Goal: Information Seeking & Learning: Learn about a topic

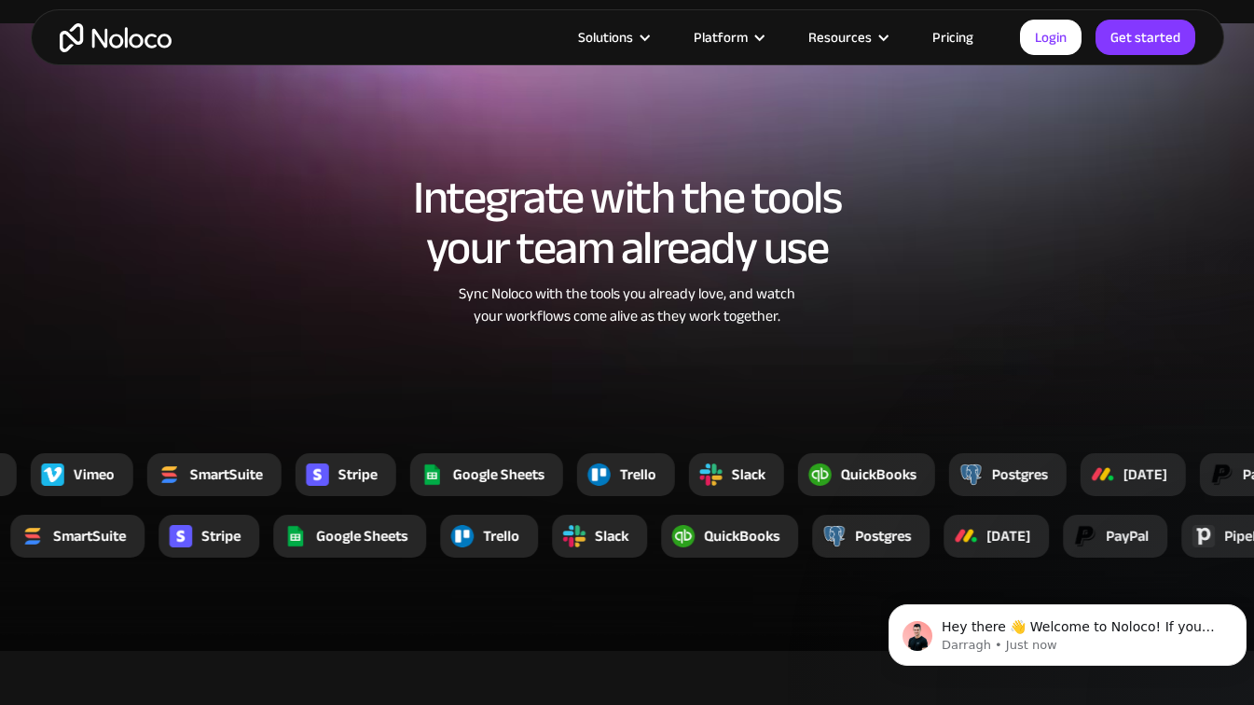
scroll to position [3456, 0]
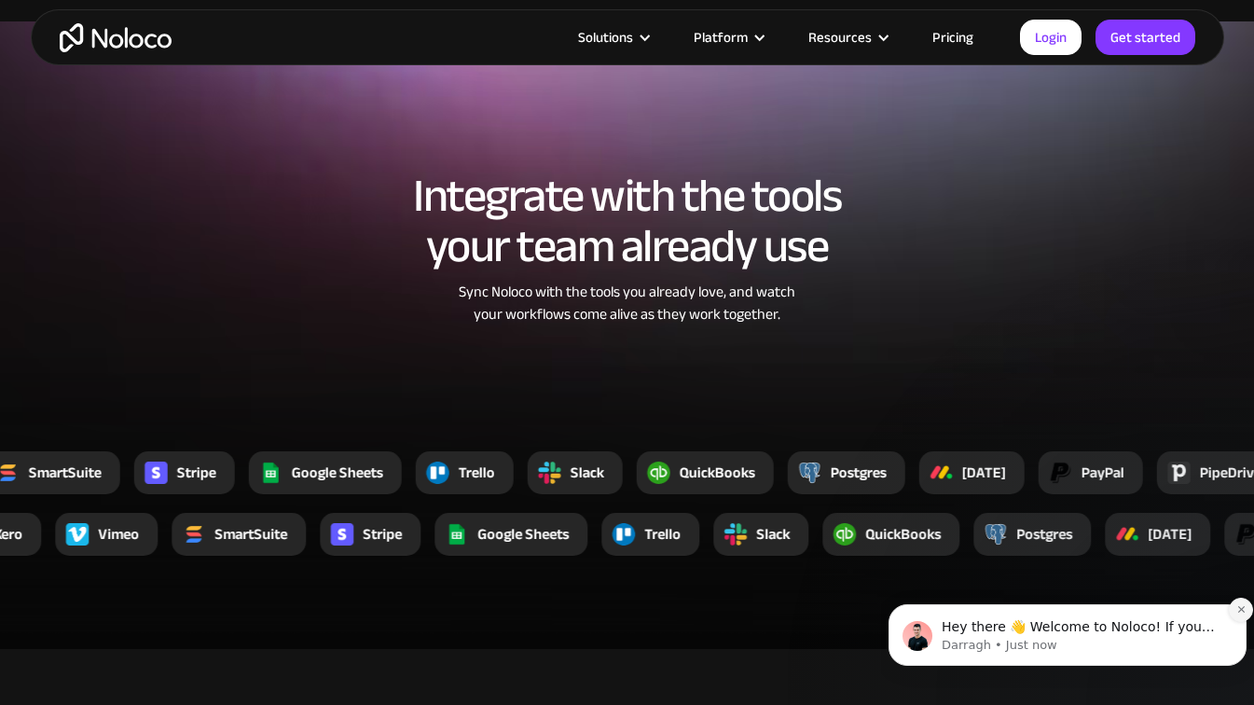
click at [1240, 613] on icon "Dismiss notification" at bounding box center [1242, 609] width 10 height 10
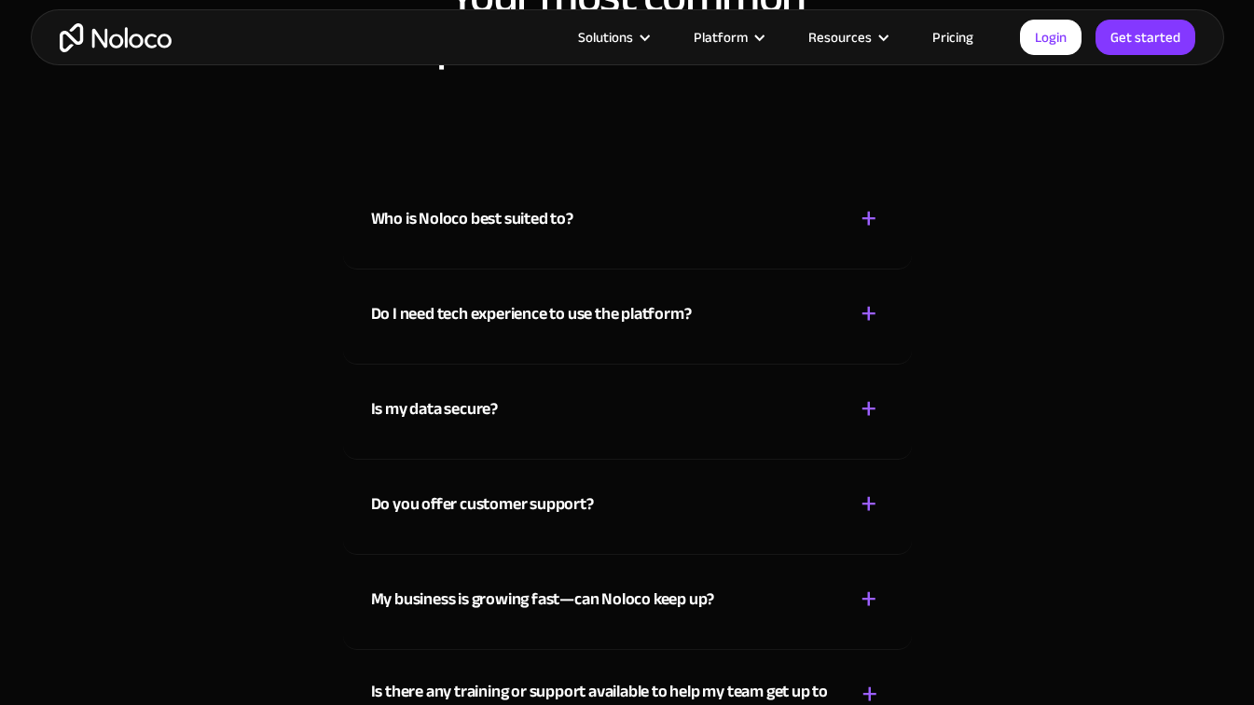
scroll to position [10176, 0]
click at [866, 218] on div "+" at bounding box center [869, 219] width 17 height 33
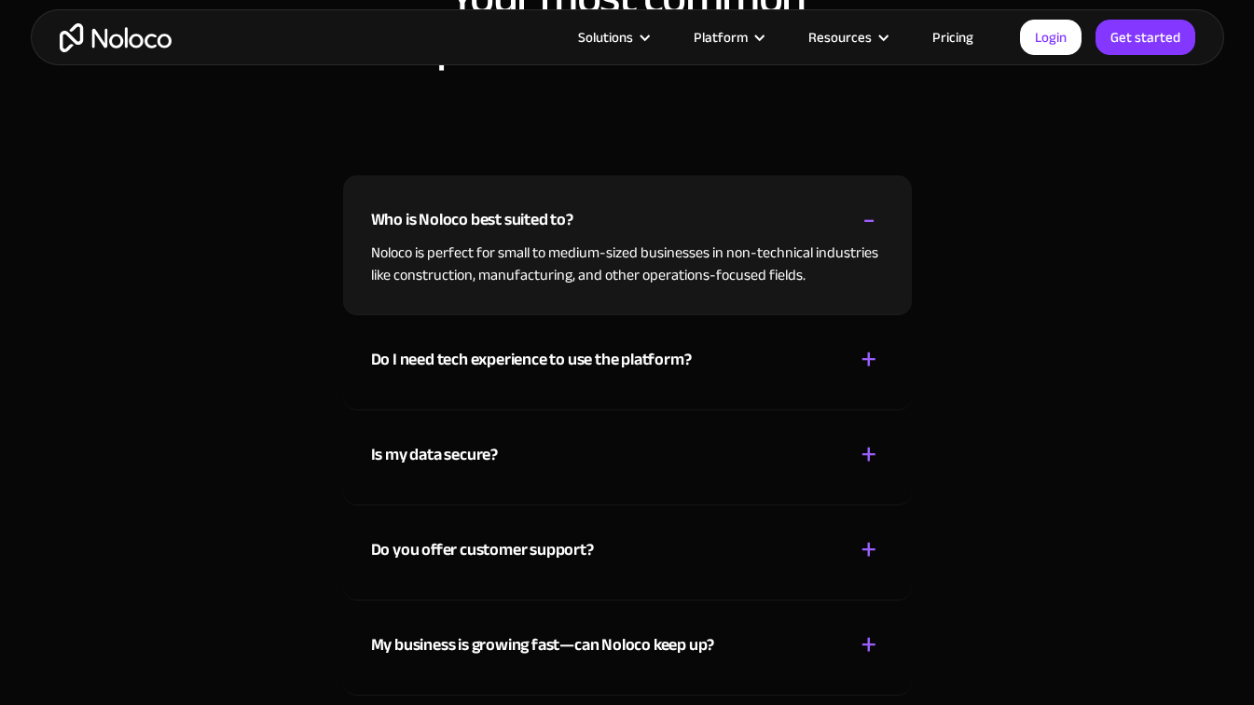
click at [870, 360] on div "+" at bounding box center [869, 359] width 17 height 33
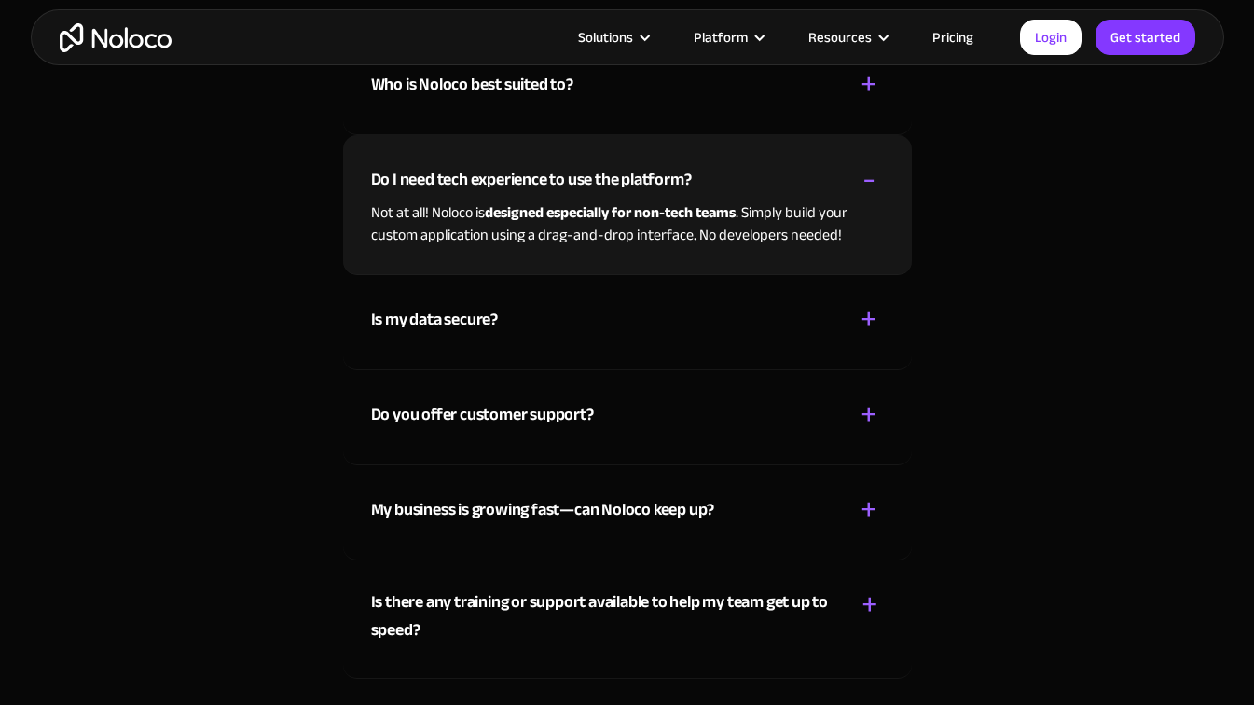
scroll to position [10318, 0]
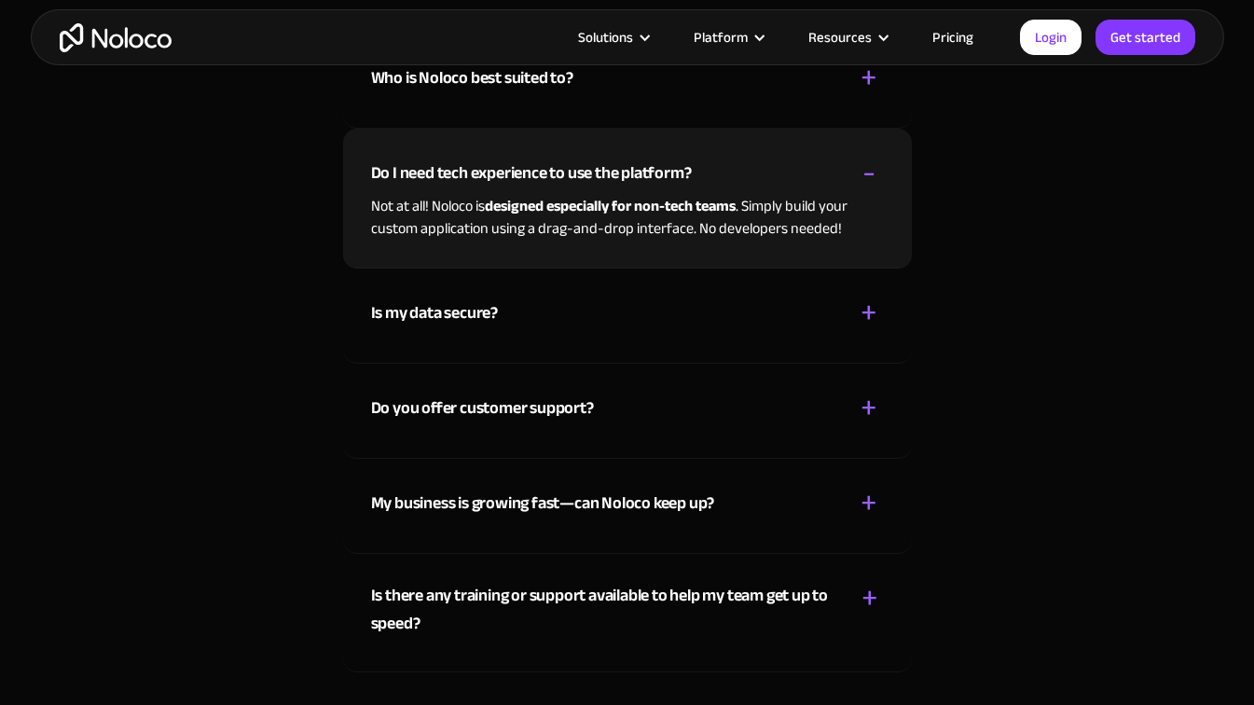
click at [871, 305] on div "+" at bounding box center [869, 313] width 17 height 33
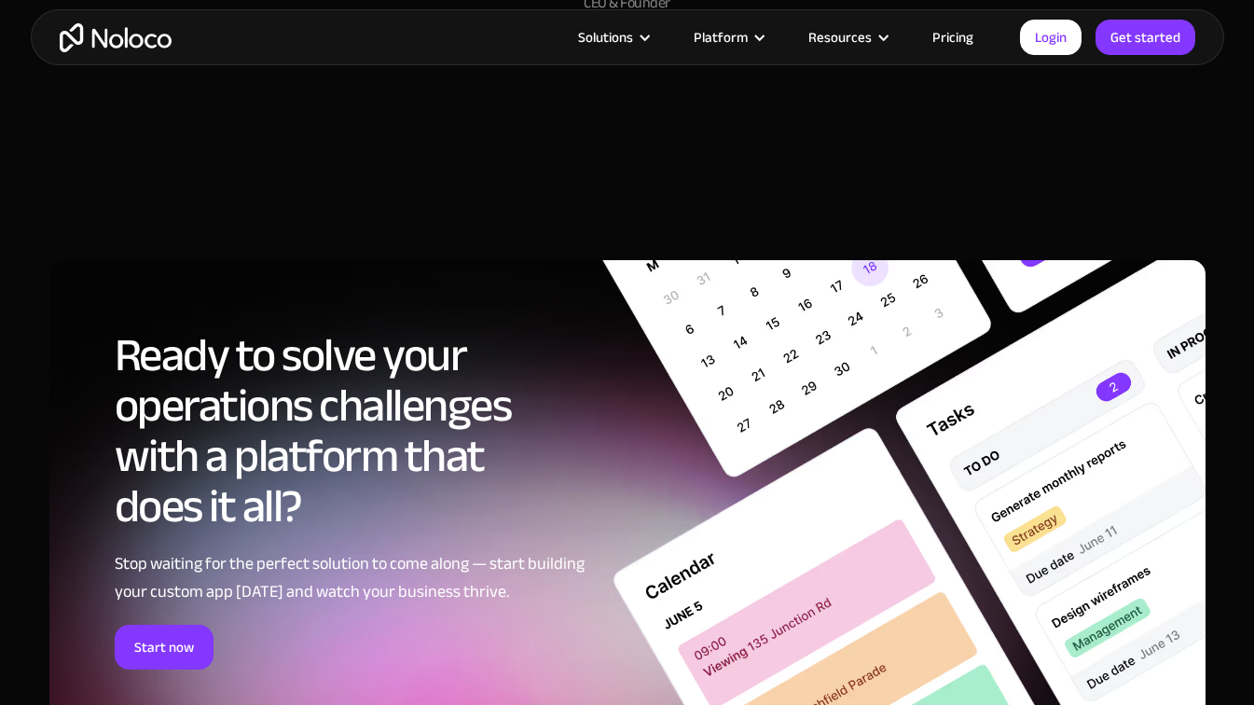
scroll to position [9258, 0]
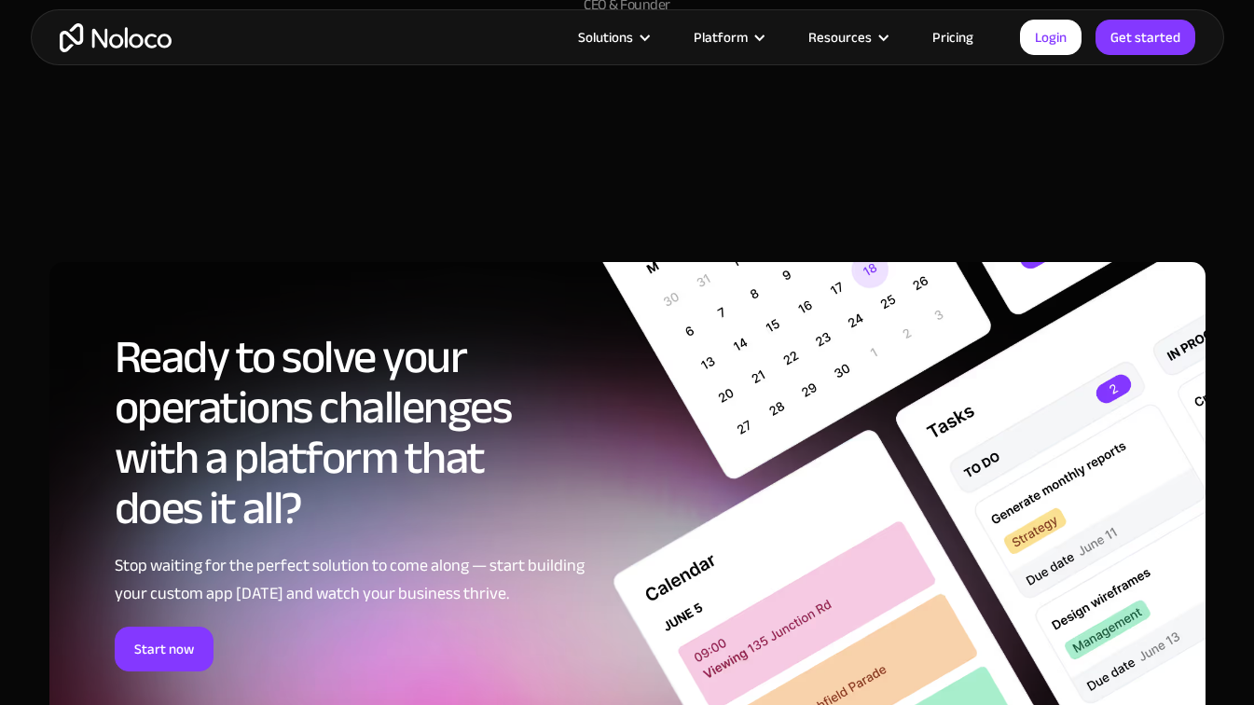
click at [953, 37] on link "Pricing" at bounding box center [953, 37] width 88 height 24
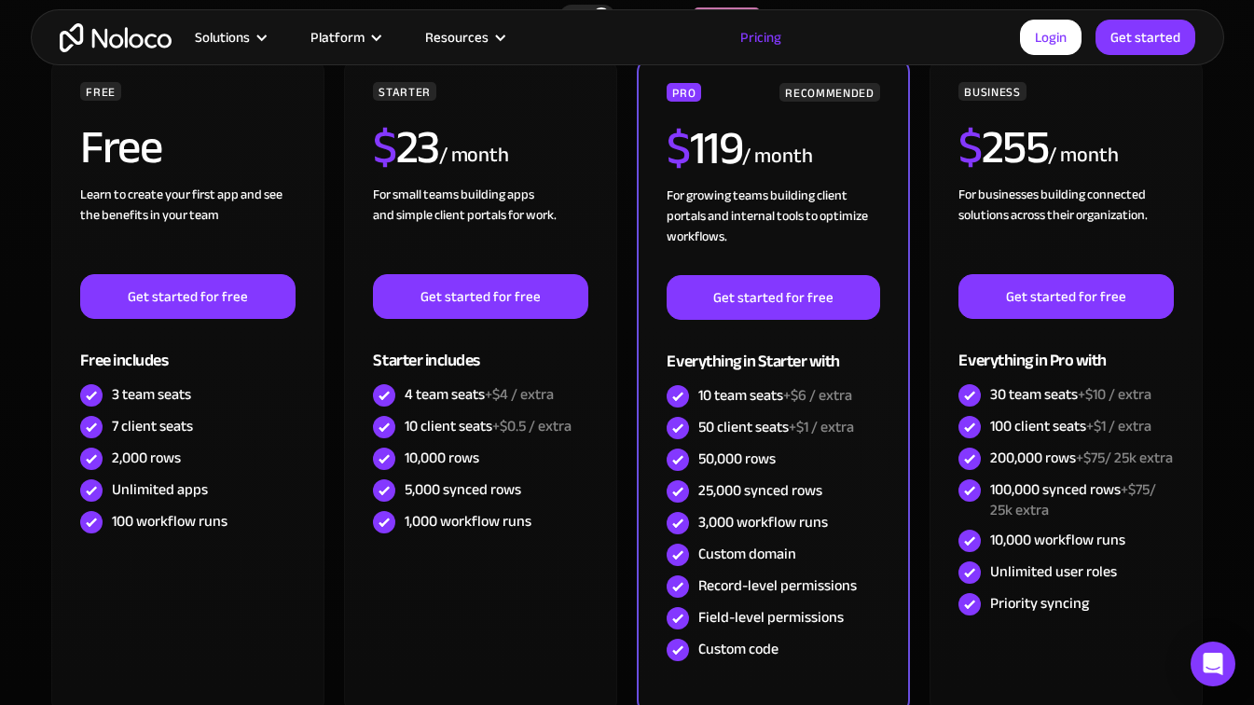
scroll to position [519, 0]
